Goal: Task Accomplishment & Management: Use online tool/utility

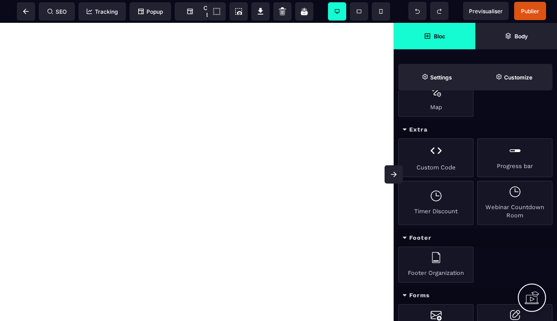
scroll to position [525, 0]
click at [432, 151] on div "Custom Code" at bounding box center [435, 156] width 75 height 39
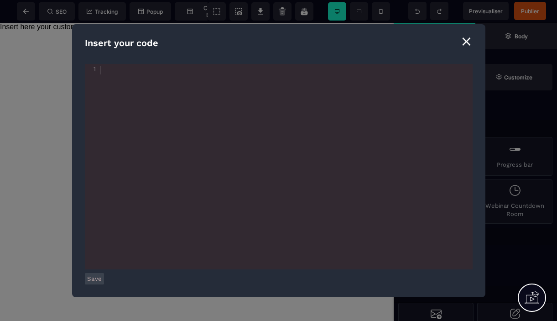
drag, startPoint x: 434, startPoint y: 151, endPoint x: 106, endPoint y: 167, distance: 328.4
click at [106, 167] on div "xxxxxxxxxx 1 1 ​" at bounding box center [290, 178] width 411 height 228
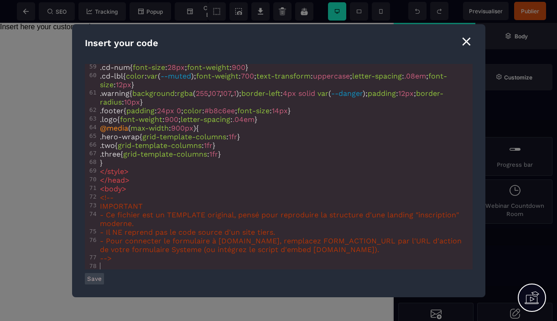
click at [94, 281] on button "Save" at bounding box center [94, 278] width 19 height 11
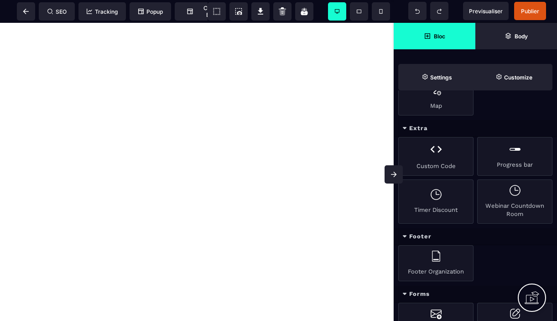
click at [153, 94] on div "Masterclass Soignants — Inscription" at bounding box center [197, 172] width 394 height 298
click at [441, 153] on div "Custom Code" at bounding box center [435, 156] width 75 height 39
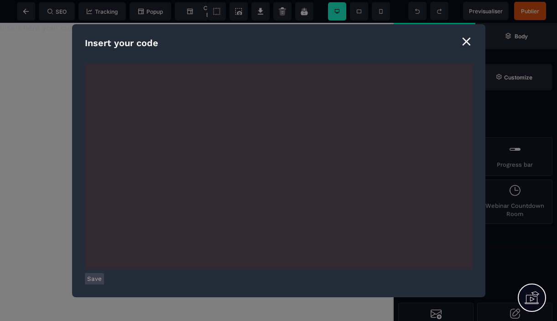
scroll to position [496, 0]
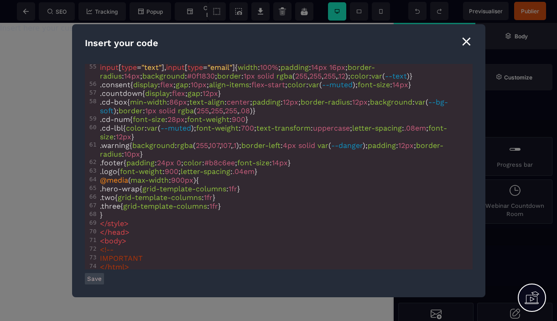
click at [94, 281] on button "Save" at bounding box center [94, 278] width 19 height 11
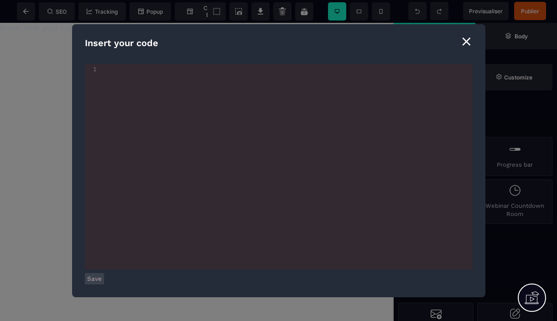
scroll to position [406, 0]
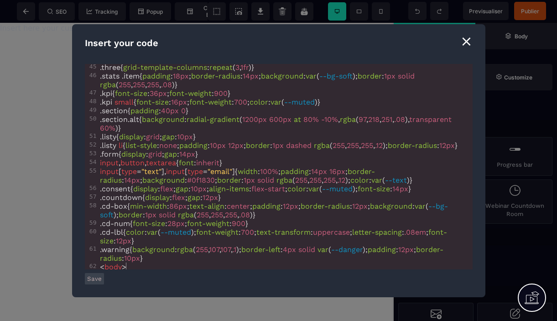
click at [94, 280] on button "Save" at bounding box center [94, 278] width 19 height 11
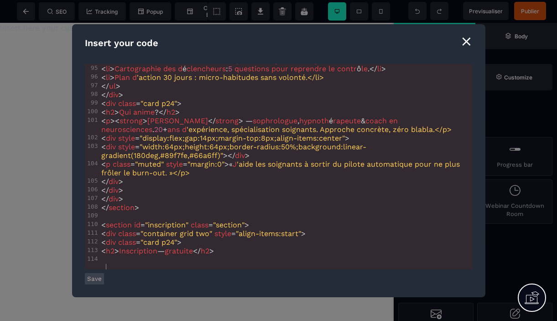
scroll to position [910, 0]
click at [96, 279] on button "Save" at bounding box center [94, 278] width 19 height 11
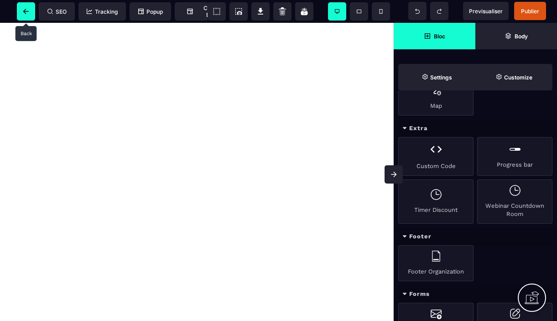
click at [27, 11] on icon at bounding box center [25, 11] width 5 height 5
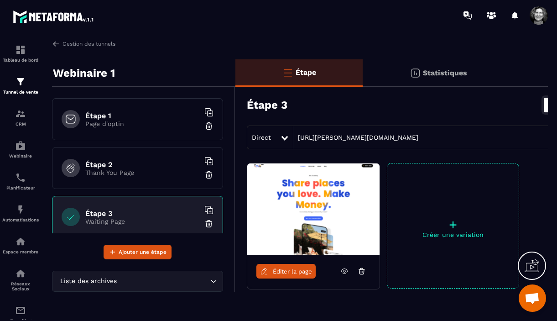
click at [134, 121] on p "Page d'optin" at bounding box center [142, 123] width 114 height 7
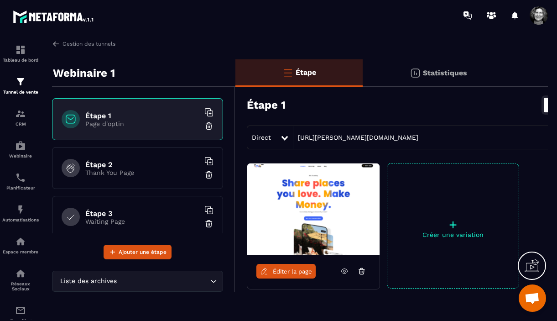
click at [291, 273] on span "Éditer la page" at bounding box center [292, 271] width 39 height 7
